Goal: Transaction & Acquisition: Download file/media

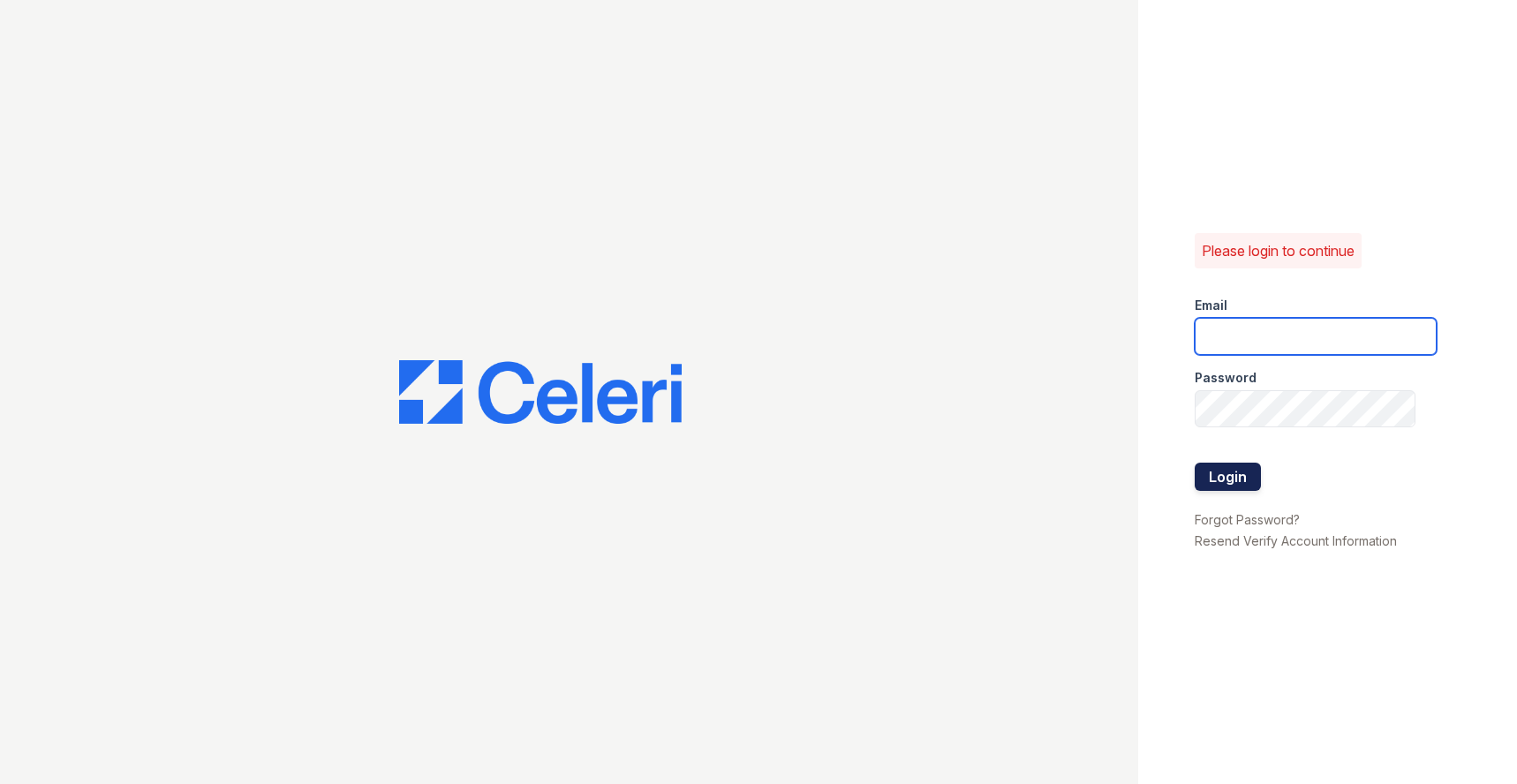
type input "scohen@trinity-pm.com"
click at [1197, 466] on button "Login" at bounding box center [1228, 477] width 66 height 28
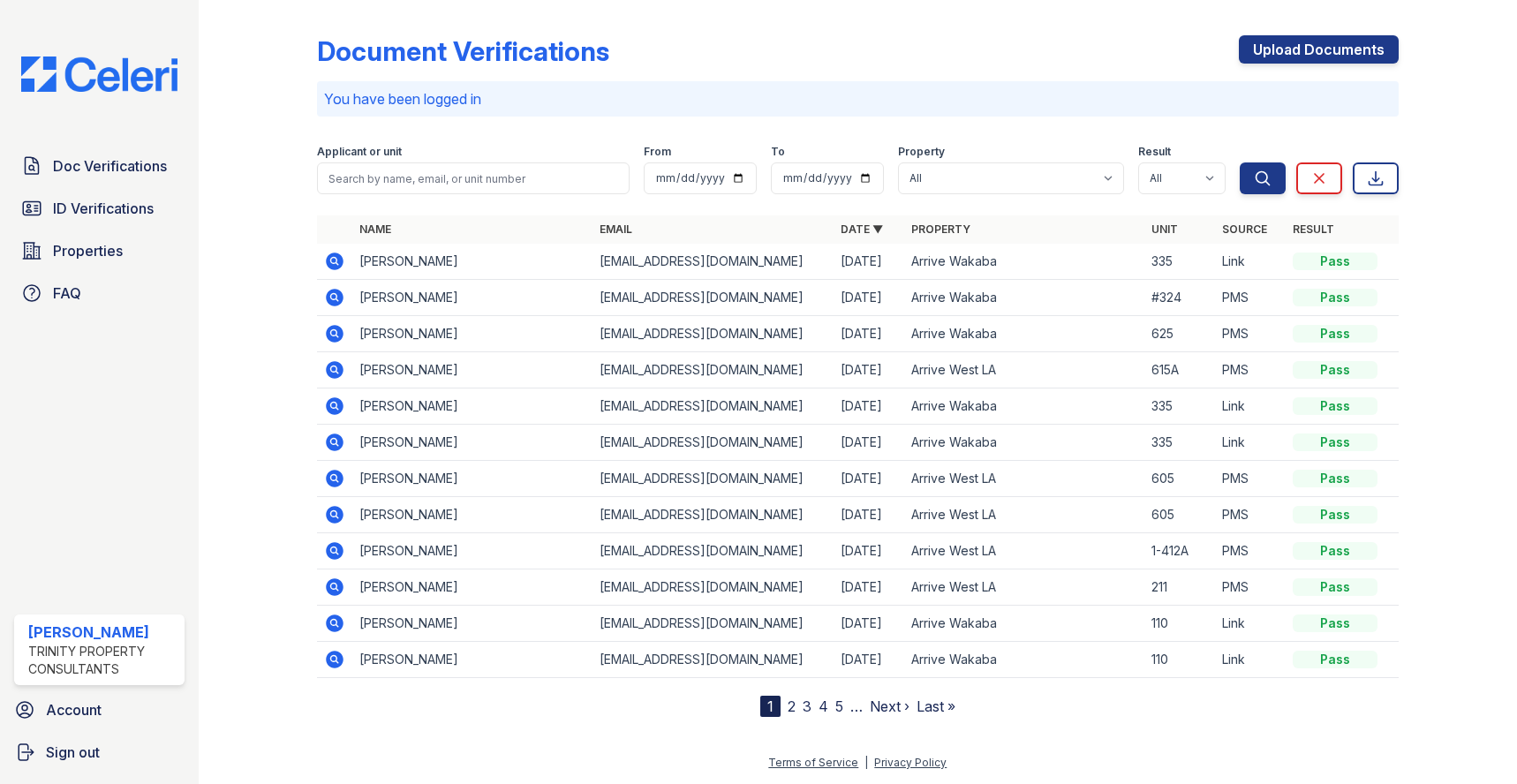
click at [334, 299] on icon at bounding box center [334, 297] width 21 height 21
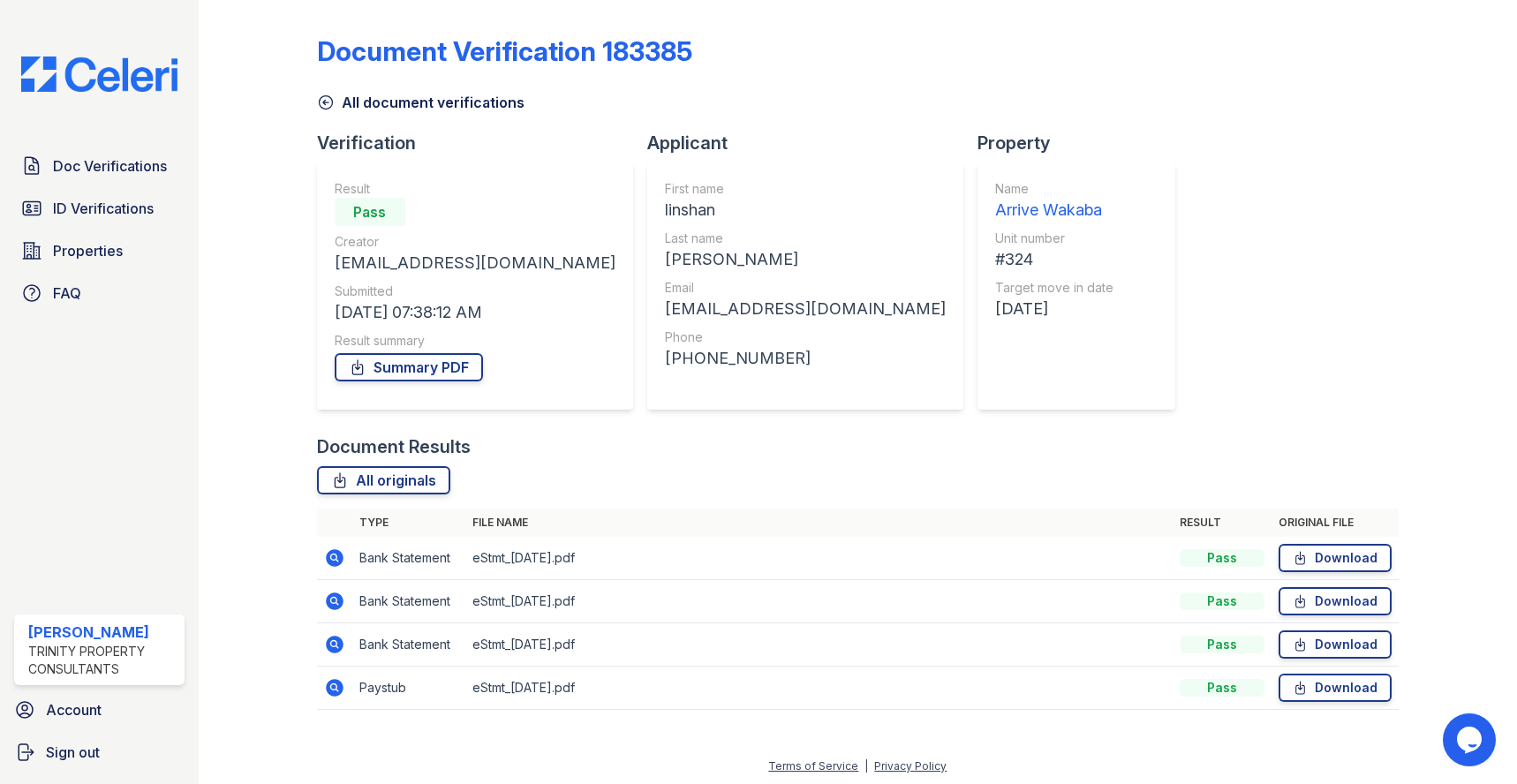
click at [337, 101] on link "All document verifications" at bounding box center [420, 102] width 207 height 21
click at [328, 104] on icon at bounding box center [326, 102] width 18 height 18
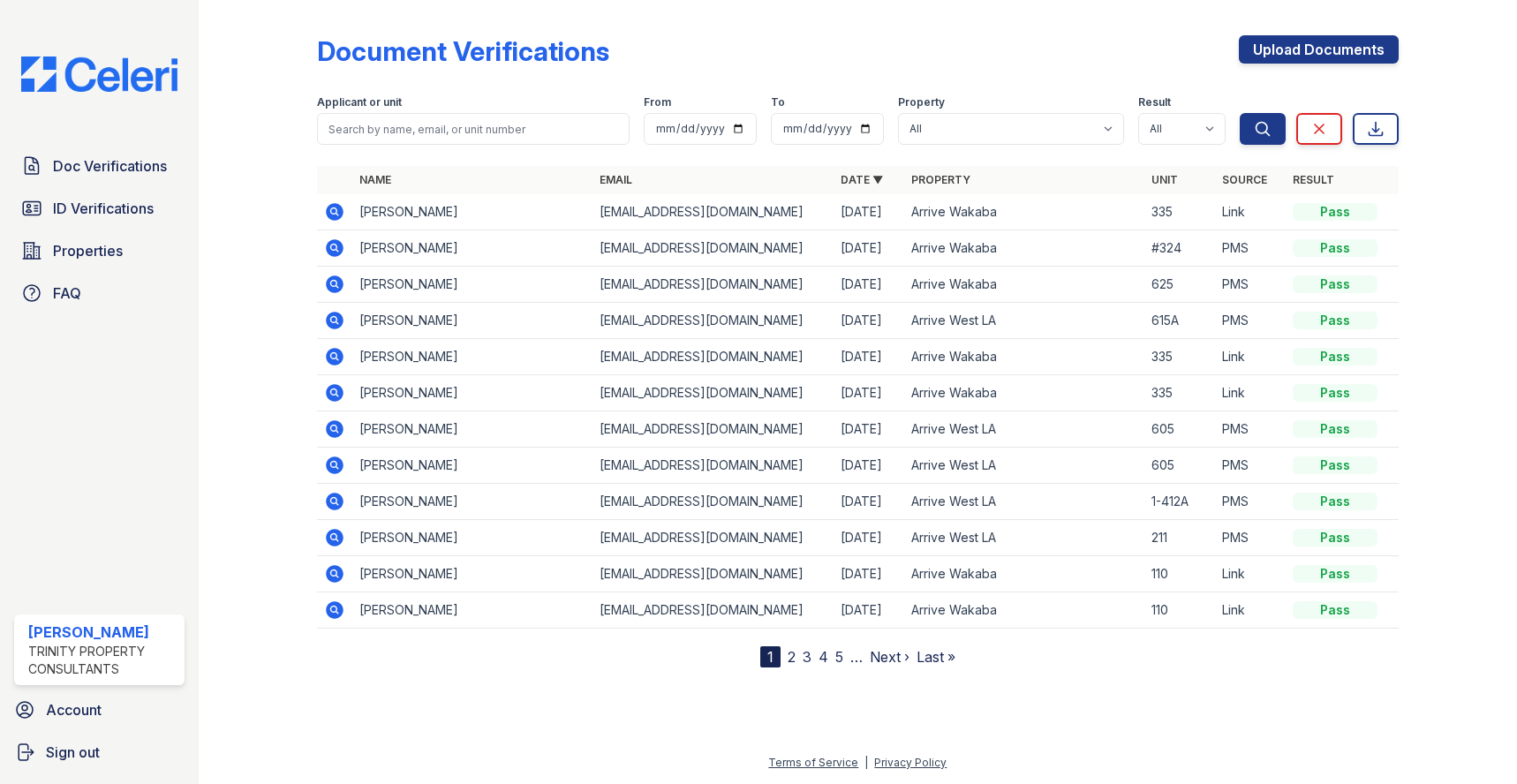
click at [335, 250] on icon at bounding box center [335, 249] width 18 height 18
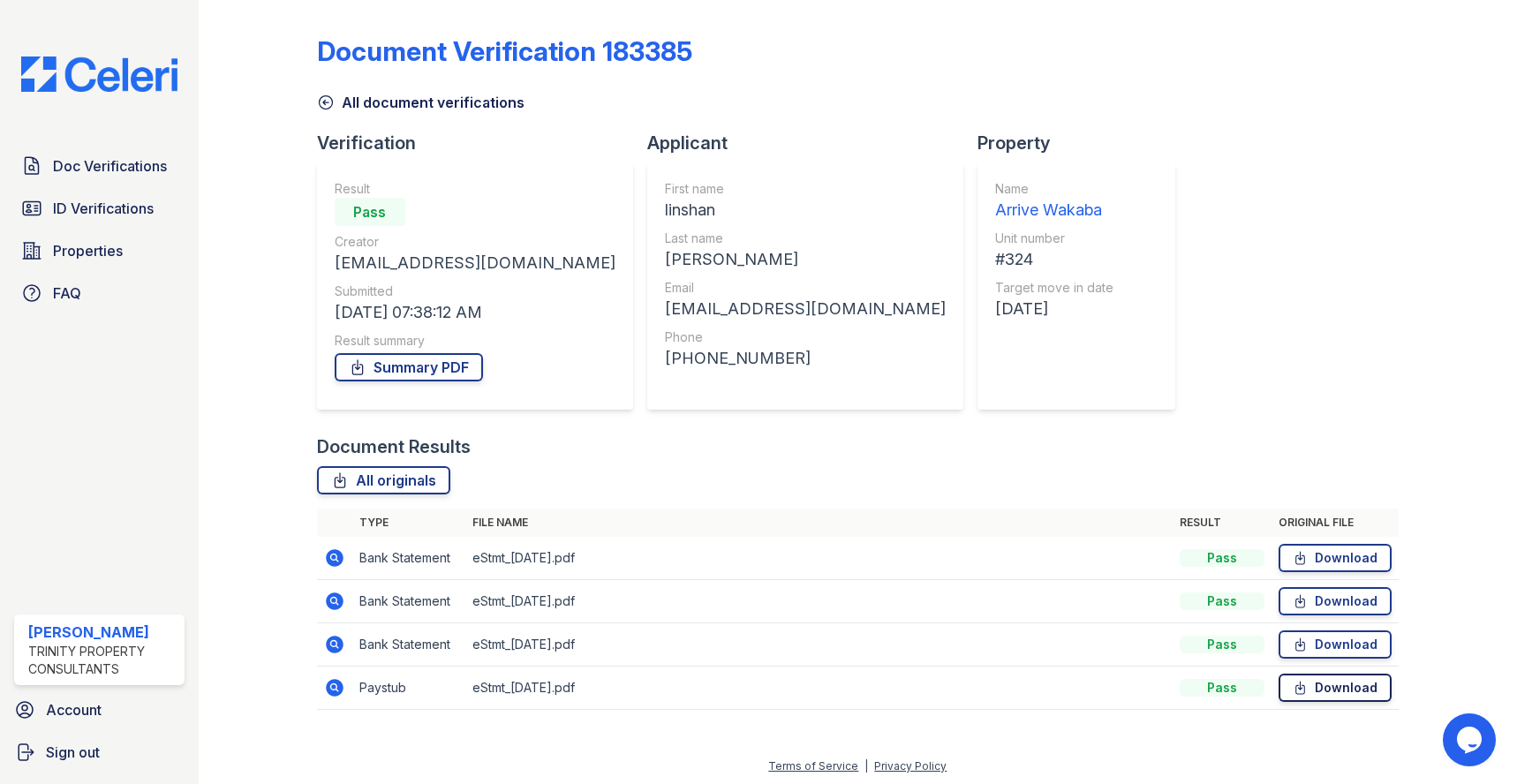
click at [1317, 688] on link "Download" at bounding box center [1335, 687] width 113 height 28
click at [1186, 318] on div "Document Verification 183385 All document verifications Verification Result Pas…" at bounding box center [858, 367] width 1082 height 721
click at [116, 254] on span "Properties" at bounding box center [88, 250] width 70 height 21
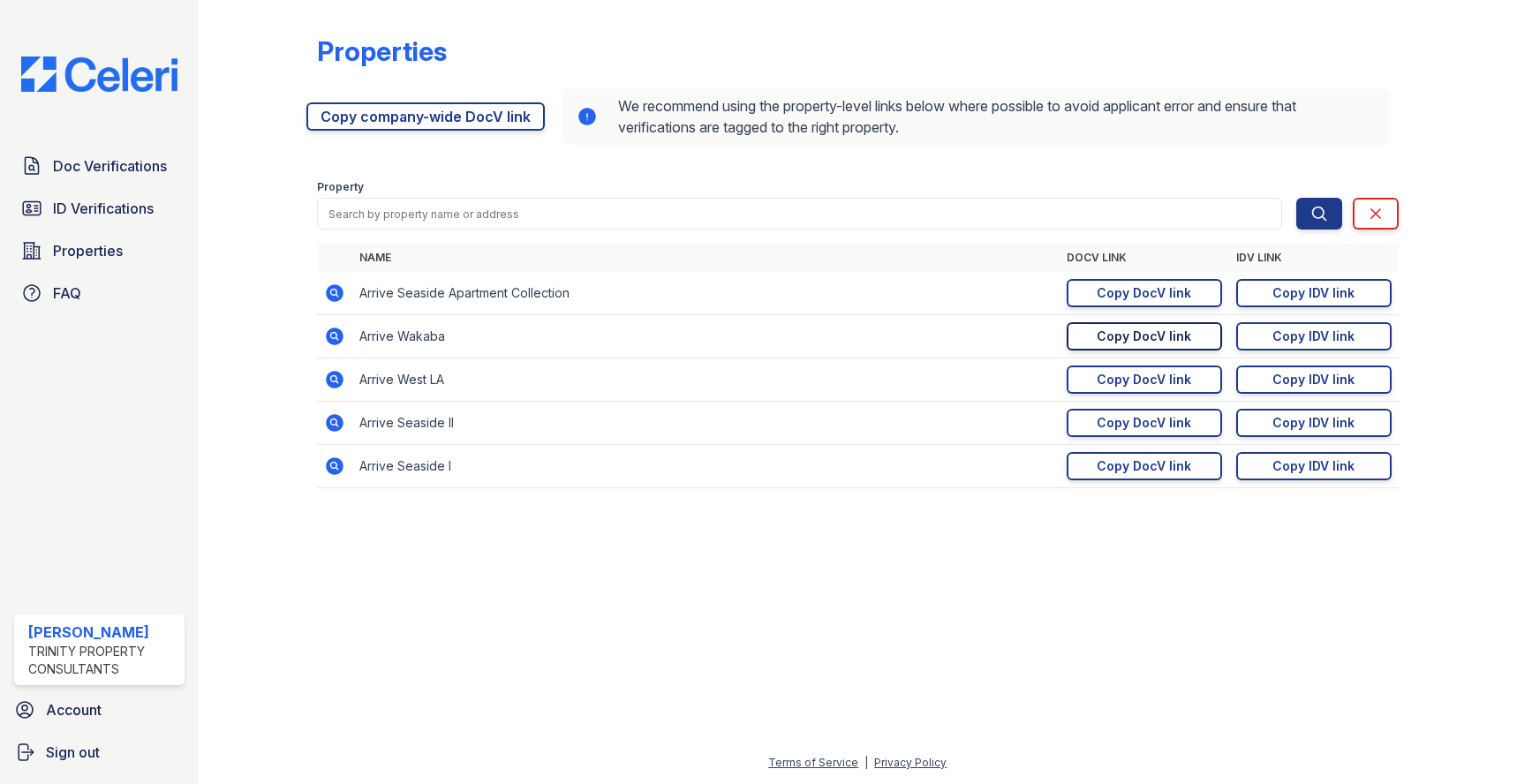
click at [1172, 332] on div "Copy DocV link" at bounding box center [1143, 336] width 94 height 18
click at [1132, 338] on div "Copy DocV link" at bounding box center [1143, 336] width 94 height 18
click at [634, 612] on div at bounding box center [858, 643] width 1262 height 218
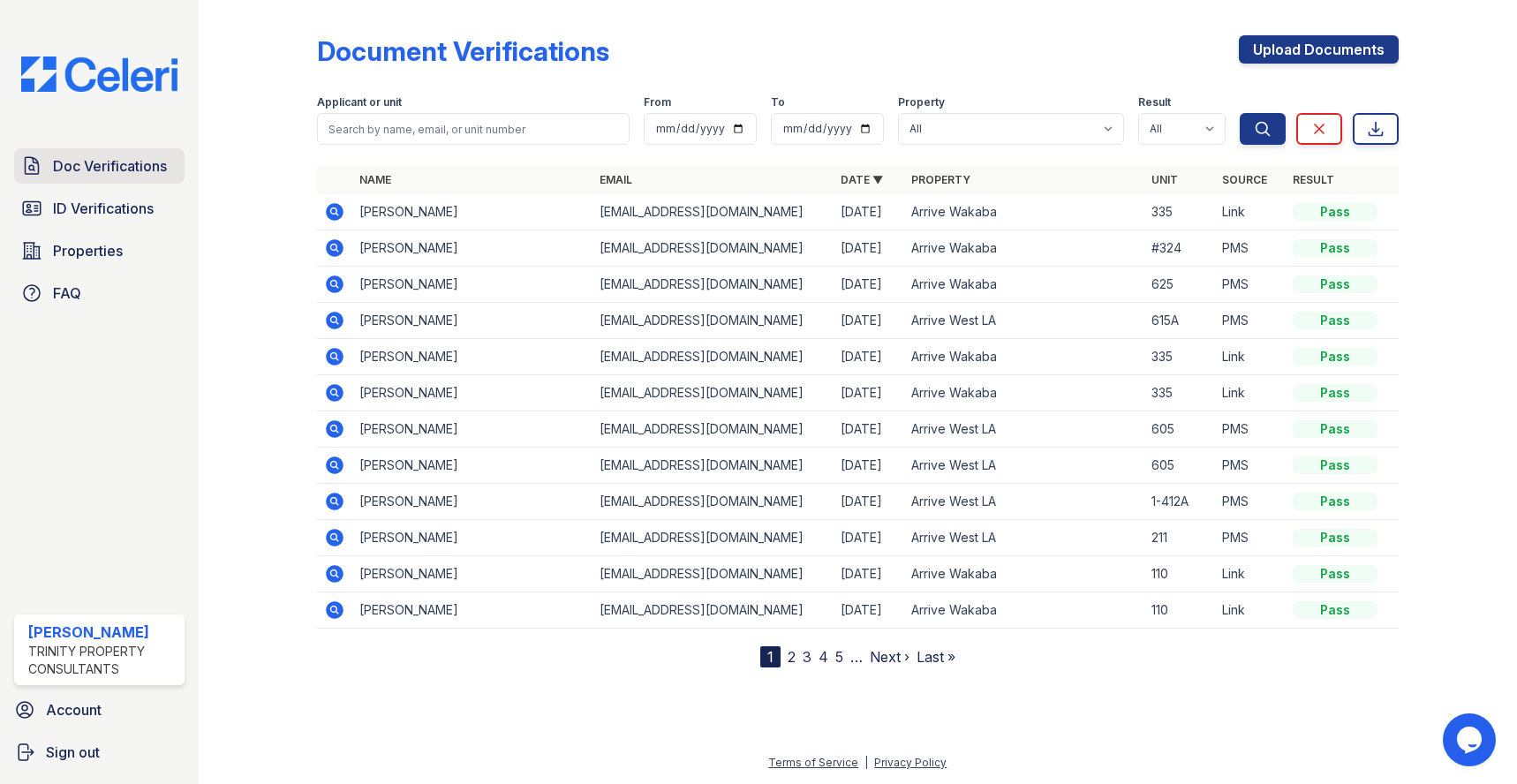
click at [126, 167] on span "Doc Verifications" at bounding box center [110, 165] width 114 height 21
click at [340, 216] on icon at bounding box center [335, 213] width 18 height 18
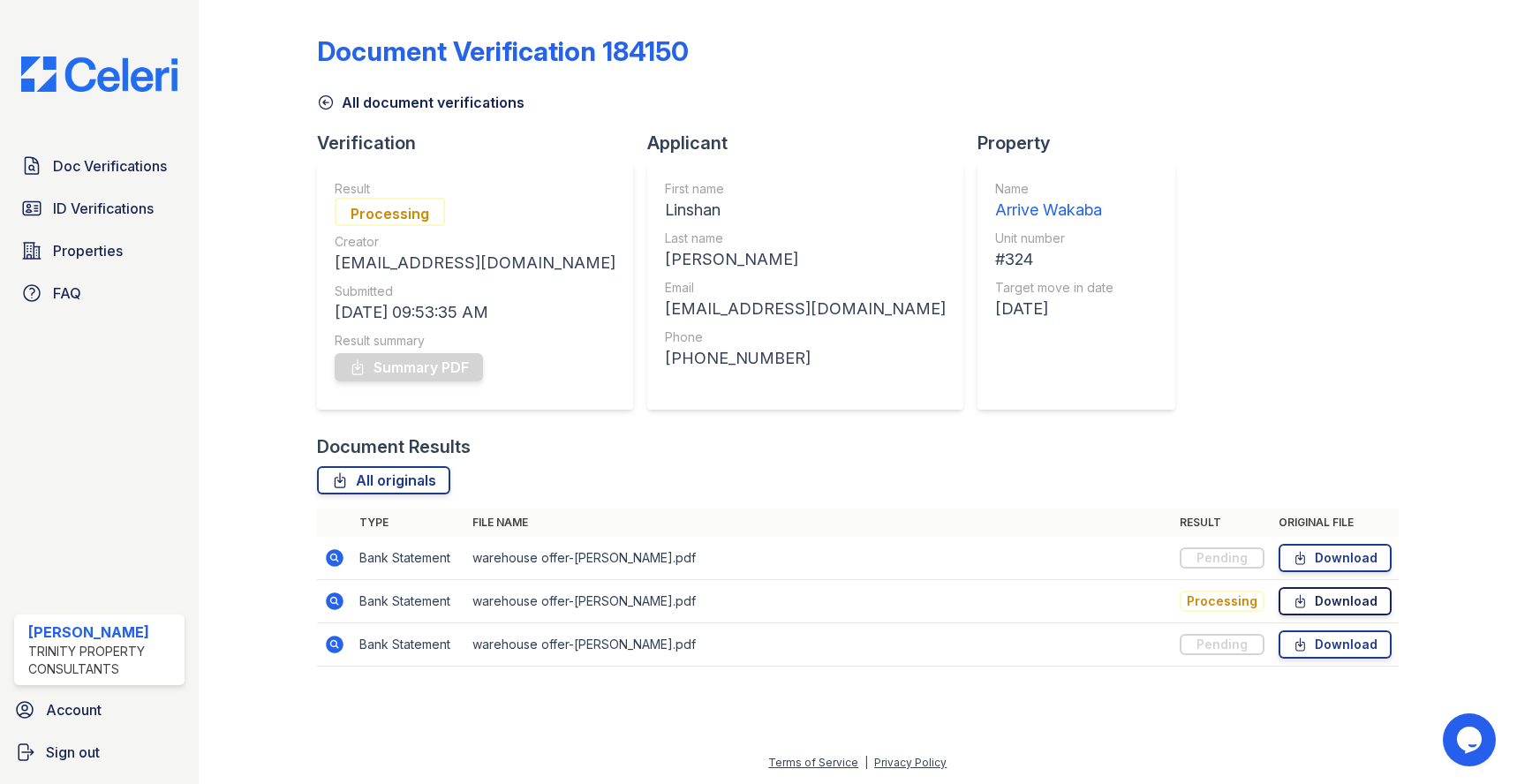
click at [1350, 605] on link "Download" at bounding box center [1335, 600] width 113 height 28
click at [1335, 610] on link "Download" at bounding box center [1335, 600] width 113 height 28
click at [93, 169] on span "Doc Verifications" at bounding box center [110, 165] width 114 height 21
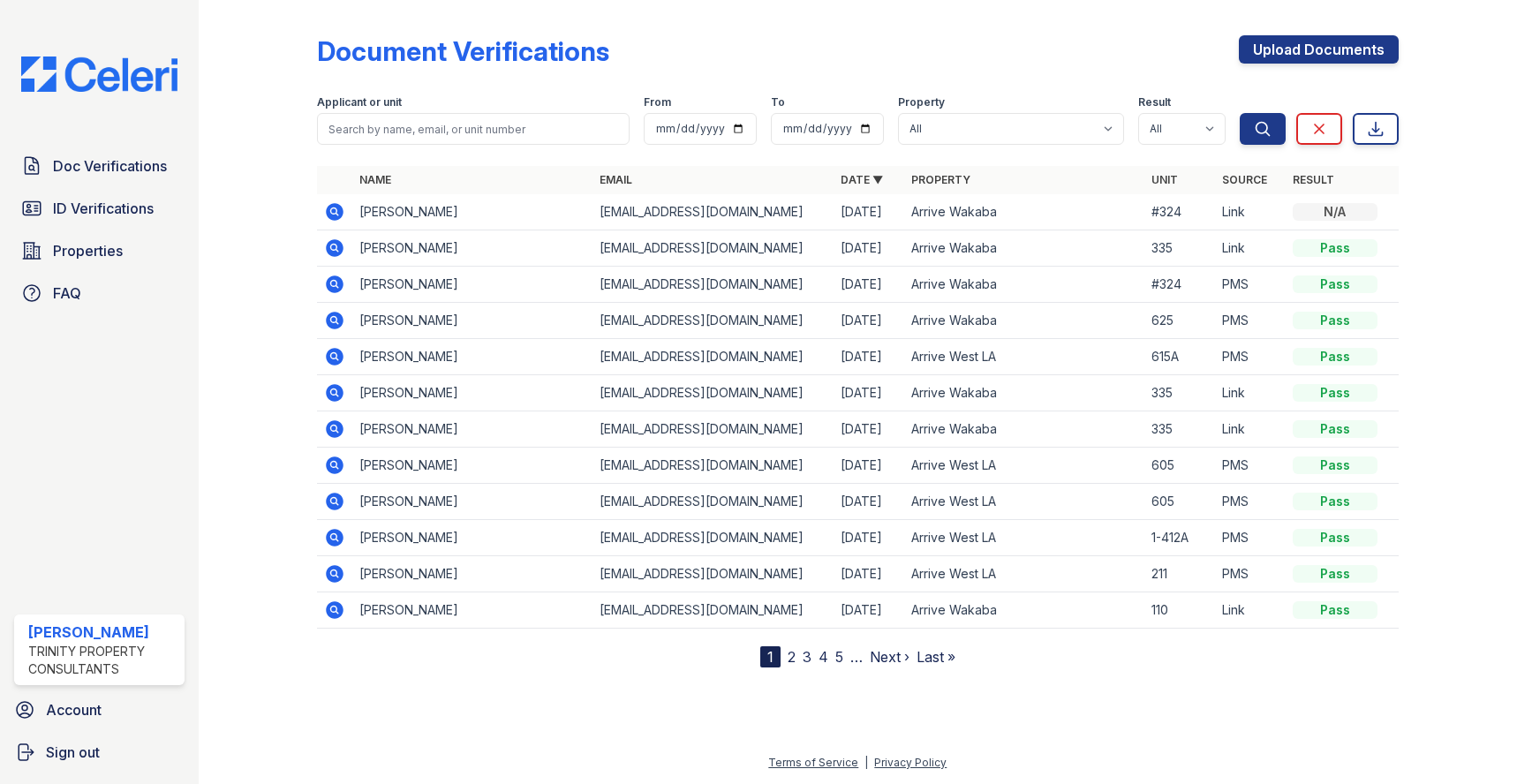
click at [329, 288] on icon at bounding box center [335, 285] width 18 height 18
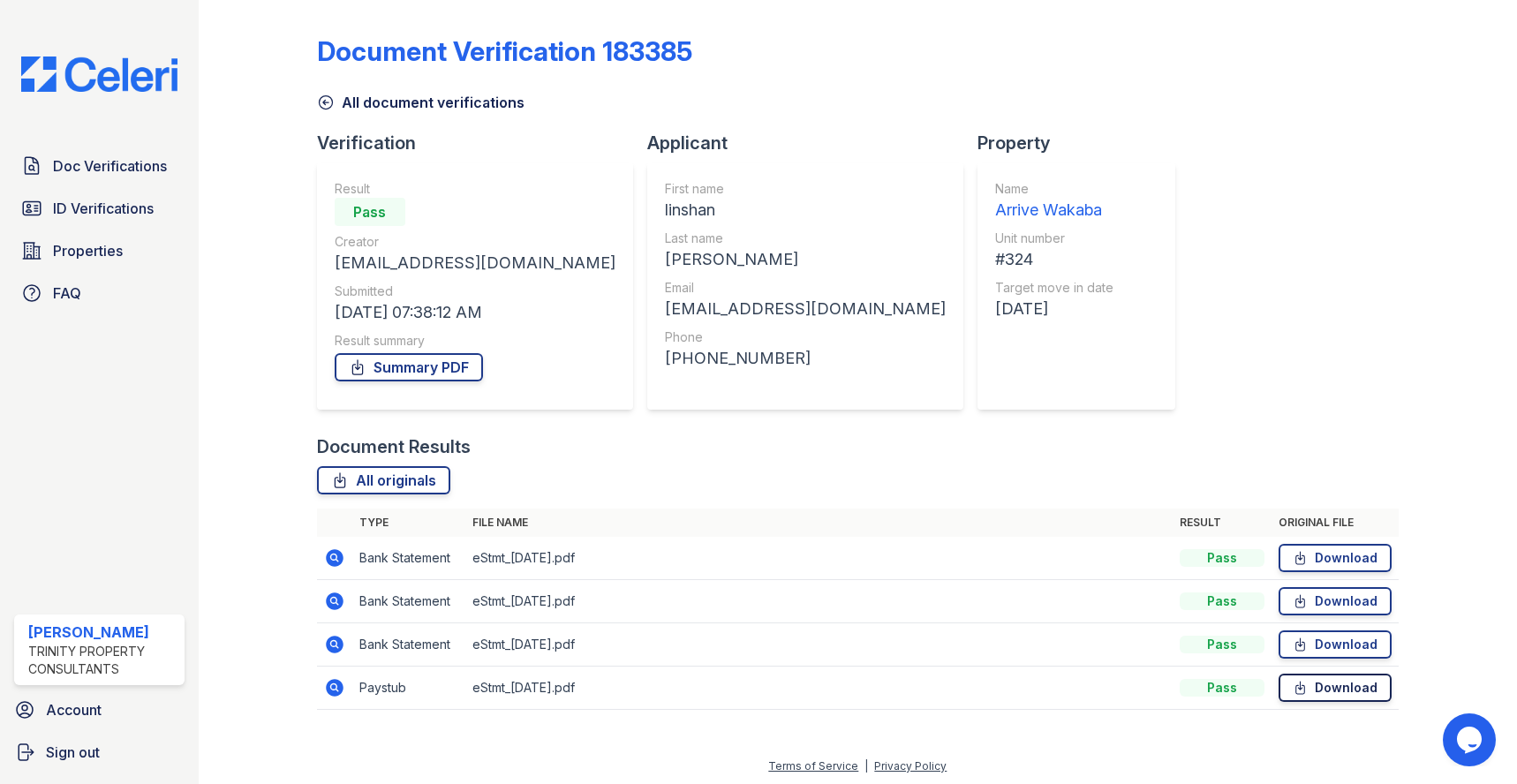
click at [1319, 694] on link "Download" at bounding box center [1335, 687] width 113 height 28
click at [1349, 636] on link "Download" at bounding box center [1335, 644] width 113 height 28
click at [1335, 697] on link "Download" at bounding box center [1335, 687] width 113 height 28
click at [1329, 652] on link "Download" at bounding box center [1335, 644] width 113 height 28
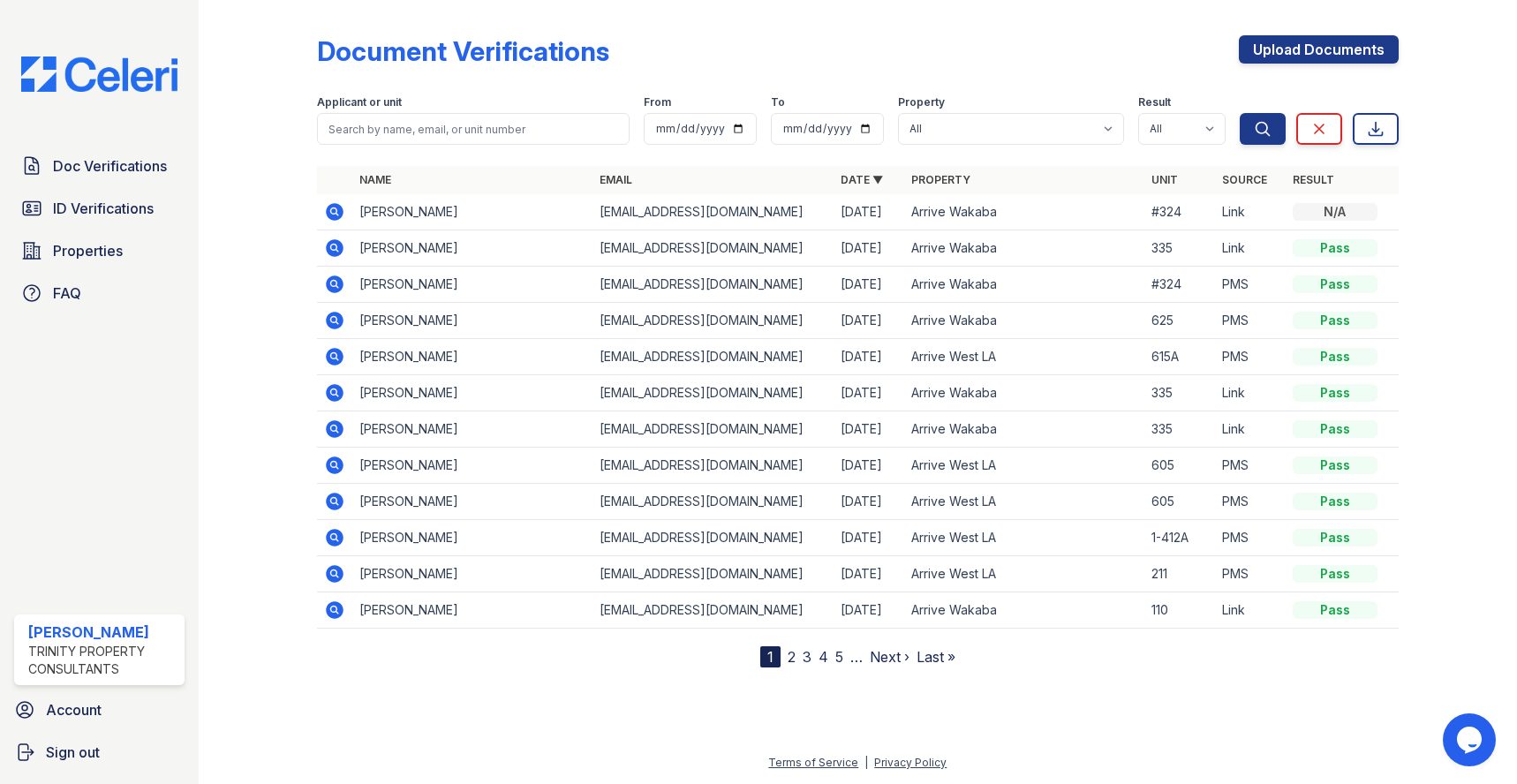
click at [340, 323] on icon at bounding box center [335, 321] width 18 height 18
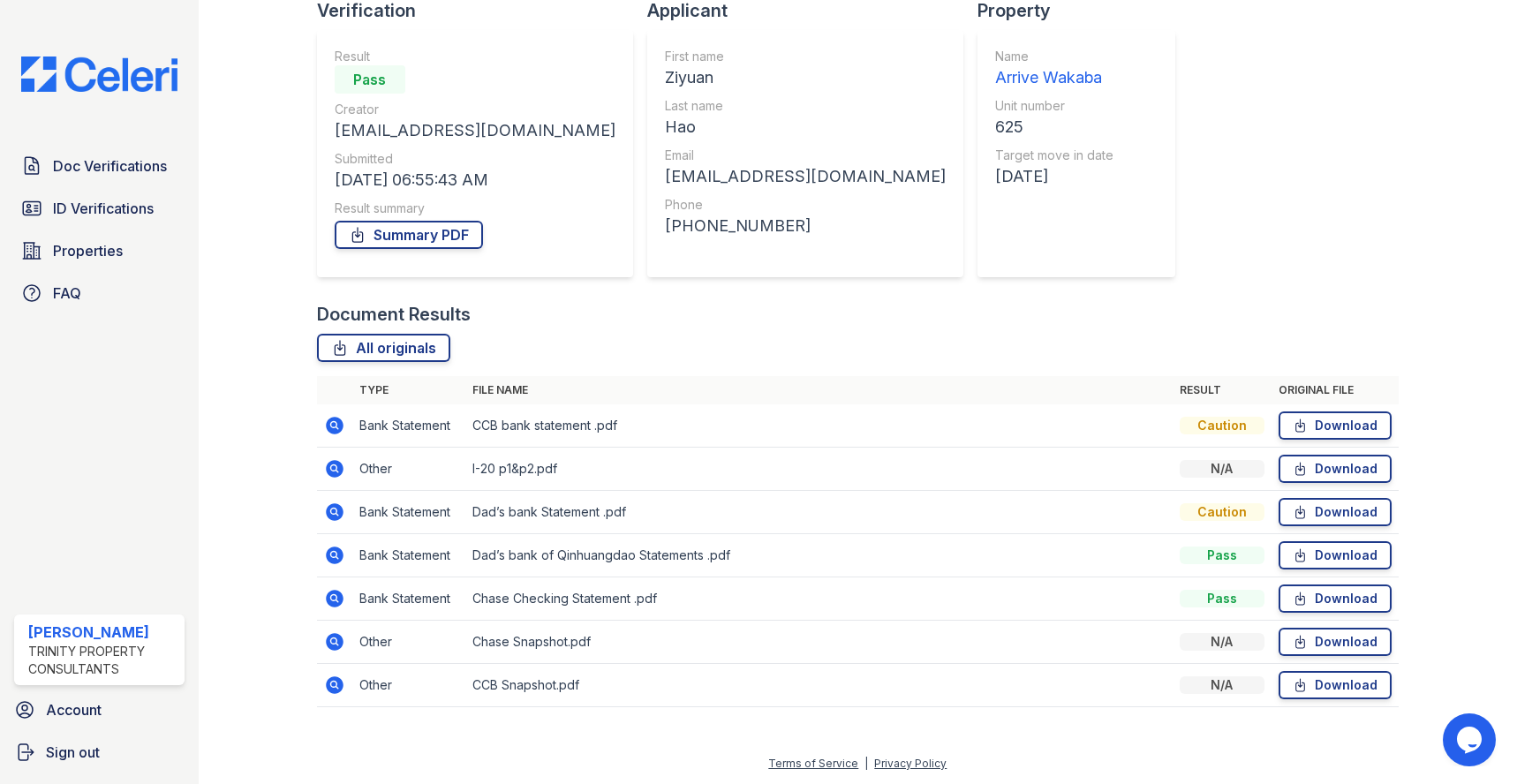
scroll to position [133, 0]
click at [1336, 468] on link "Download" at bounding box center [1335, 468] width 113 height 28
click at [1293, 466] on icon at bounding box center [1300, 468] width 15 height 18
click at [829, 303] on div "Document Results" at bounding box center [858, 313] width 1082 height 24
click at [1327, 416] on link "Download" at bounding box center [1335, 424] width 113 height 28
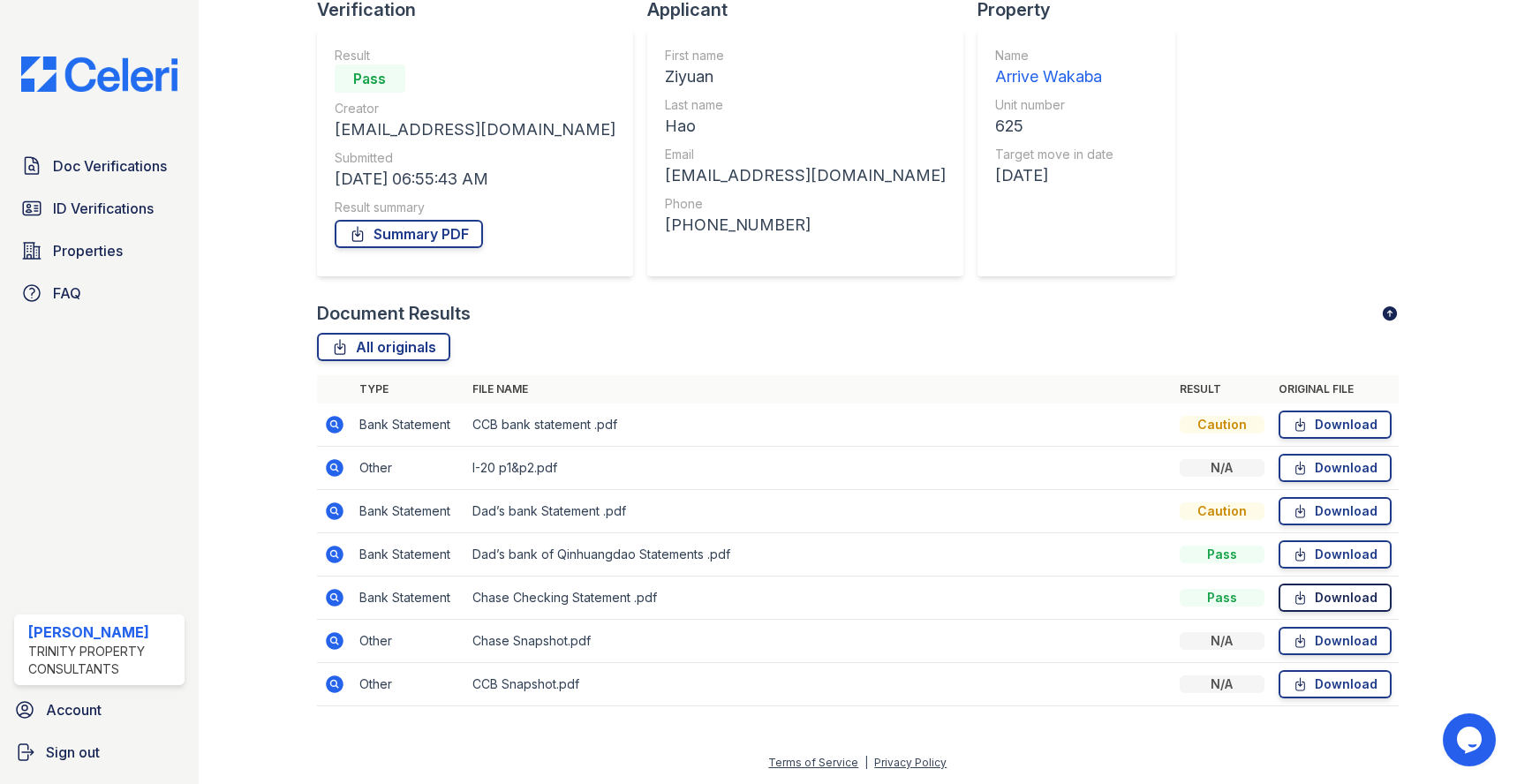
click at [1304, 601] on link "Download" at bounding box center [1335, 597] width 113 height 28
click at [1296, 685] on icon at bounding box center [1301, 685] width 9 height 13
click at [1302, 419] on link "Download" at bounding box center [1335, 424] width 113 height 28
click at [716, 315] on div "Document Results" at bounding box center [858, 313] width 1082 height 24
click at [1000, 270] on div "Document Verification 183221 All document verifications Verification Result Pas…" at bounding box center [858, 298] width 1082 height 850
